Goal: Book appointment/travel/reservation

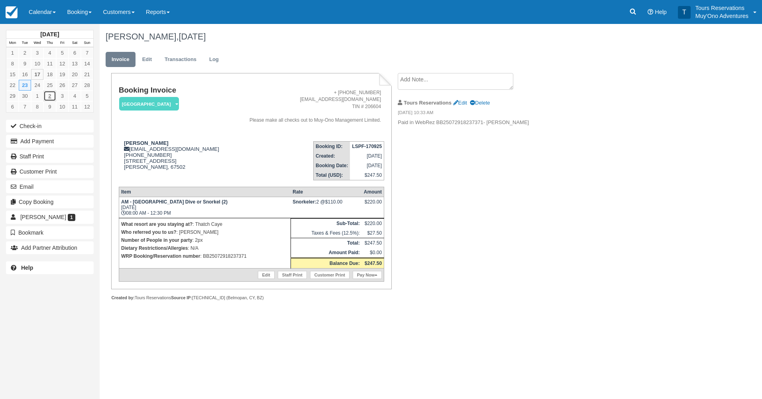
click at [51, 95] on link "2" at bounding box center [49, 96] width 12 height 11
click at [91, 13] on link "Booking" at bounding box center [79, 12] width 36 height 24
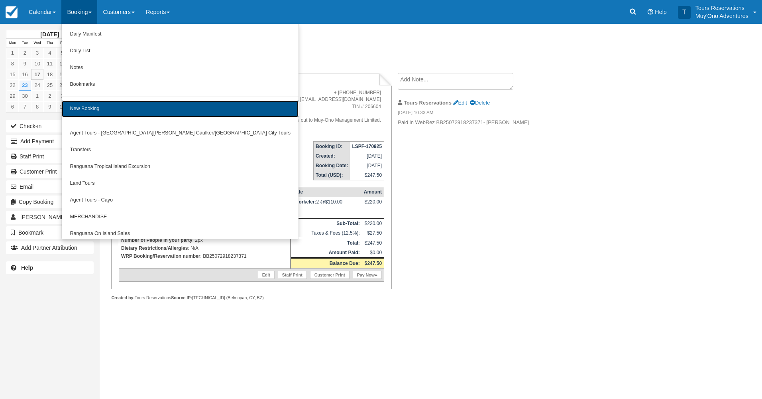
click at [116, 107] on link "New Booking" at bounding box center [180, 108] width 237 height 17
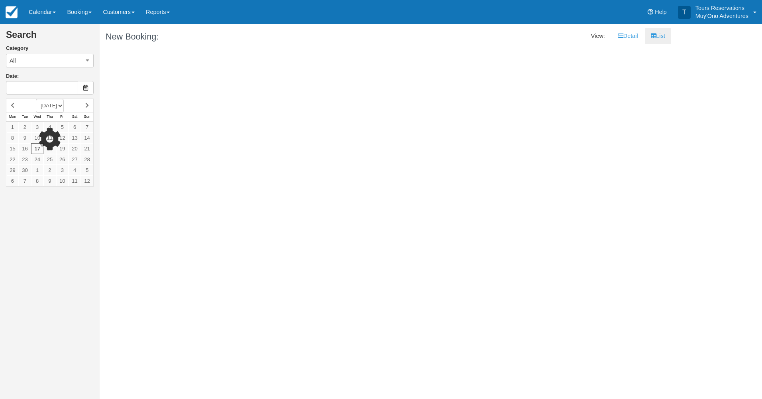
type input "[DATE]"
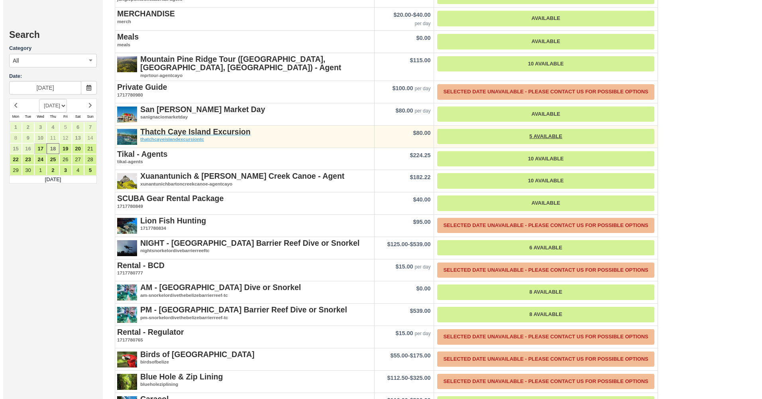
scroll to position [957, 0]
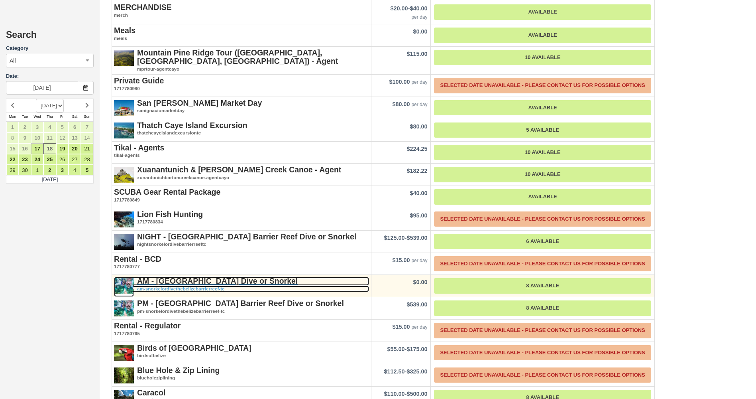
click at [181, 277] on strong "AM - [GEOGRAPHIC_DATA] Dive or Snorkel" at bounding box center [217, 280] width 161 height 9
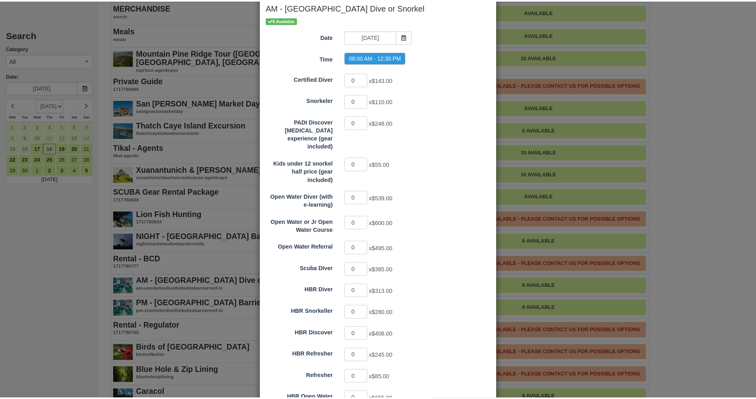
scroll to position [0, 0]
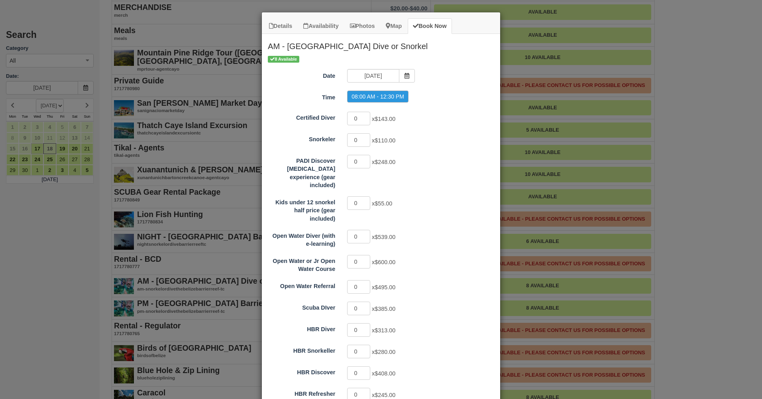
click at [688, 167] on div "Details Availability Photos Map Book Now AM - [GEOGRAPHIC_DATA] Dive or Snorkel…" at bounding box center [381, 199] width 762 height 399
